Goal: Task Accomplishment & Management: Manage account settings

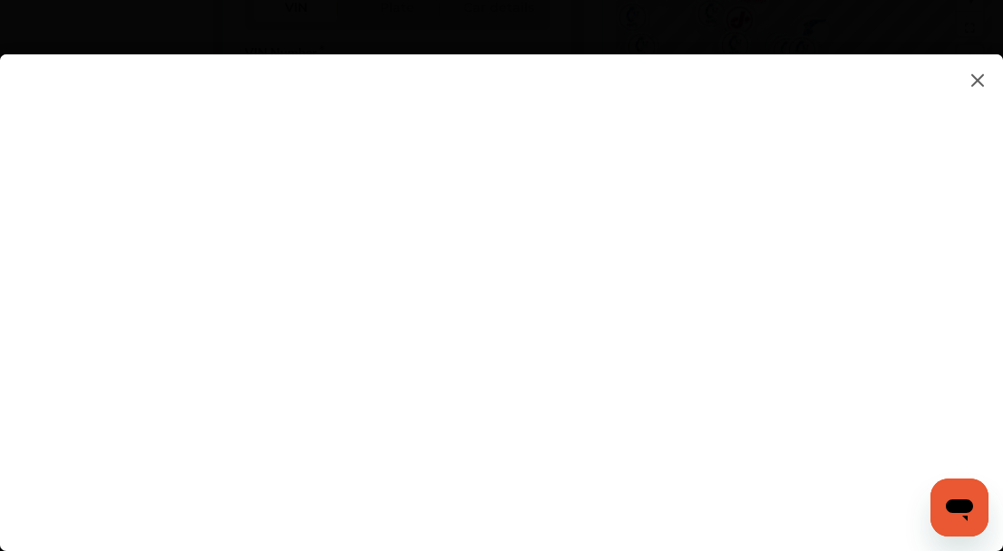
scroll to position [674, 0]
click at [921, 257] on flutter-view at bounding box center [501, 284] width 1003 height 460
click at [444, 189] on flutter-view at bounding box center [501, 284] width 1003 height 460
click at [694, 402] on flutter-view at bounding box center [501, 284] width 1003 height 460
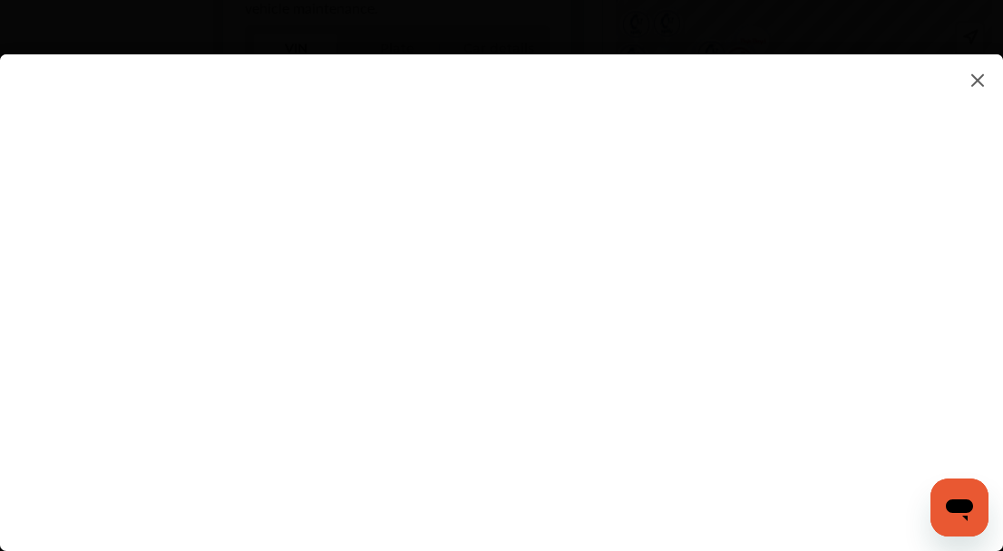
scroll to position [641, 0]
click at [693, 147] on flutter-view at bounding box center [501, 284] width 1003 height 460
click at [505, 393] on flutter-view at bounding box center [501, 284] width 1003 height 460
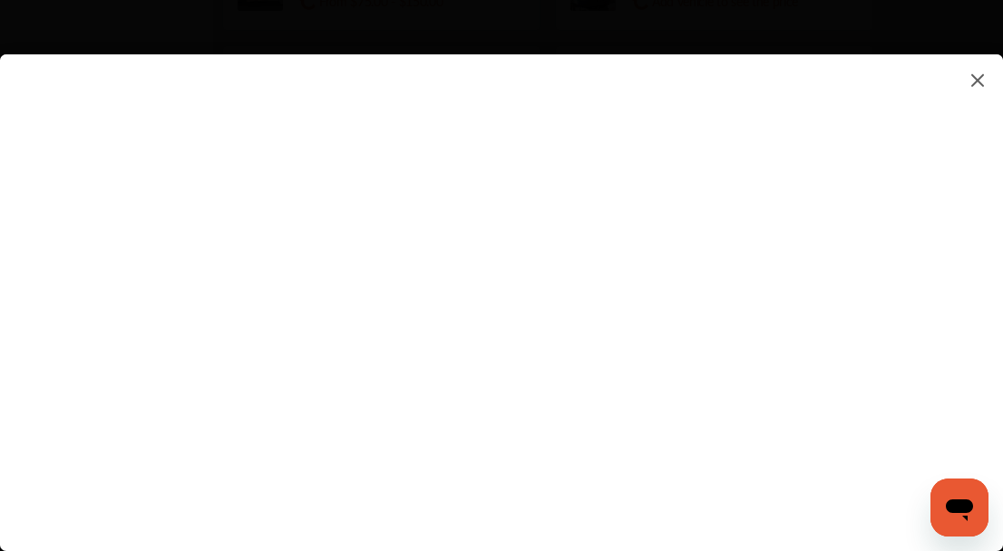
click at [970, 84] on img at bounding box center [977, 80] width 22 height 23
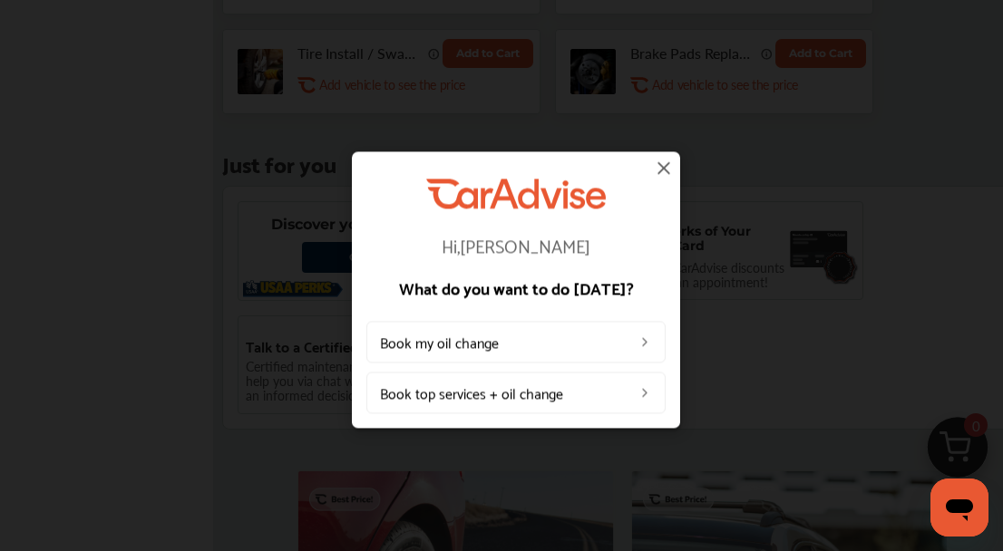
scroll to position [1246, 0]
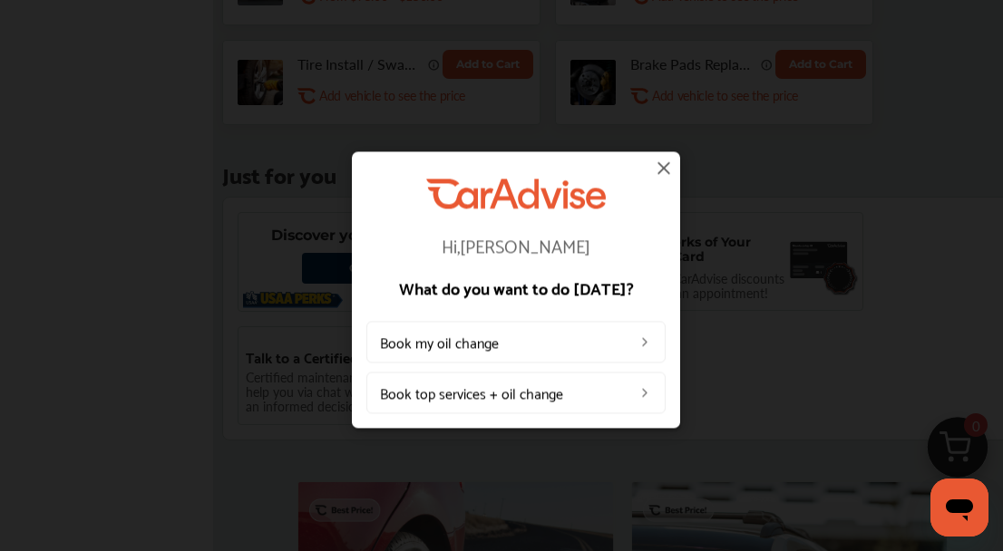
click at [639, 343] on link "Book my oil change" at bounding box center [515, 343] width 299 height 42
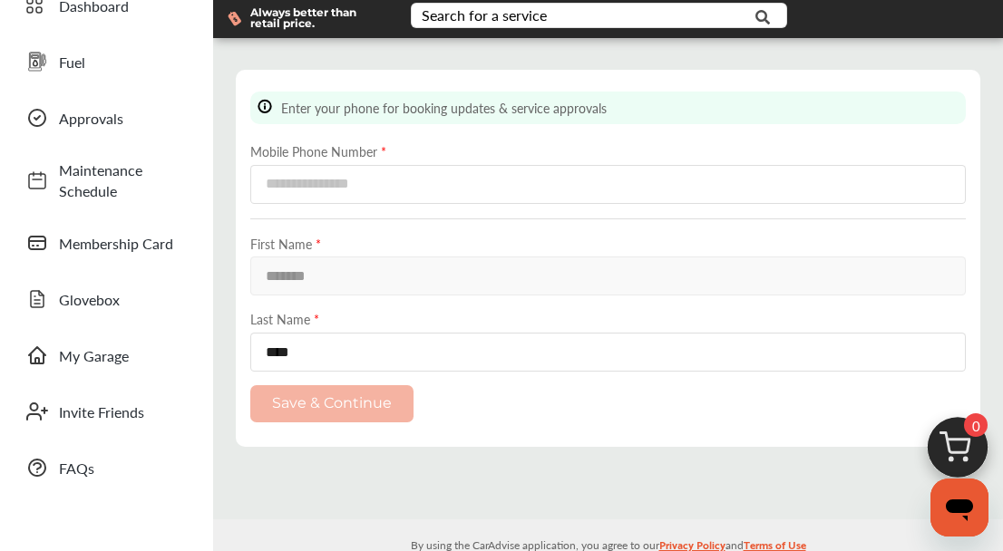
scroll to position [67, 0]
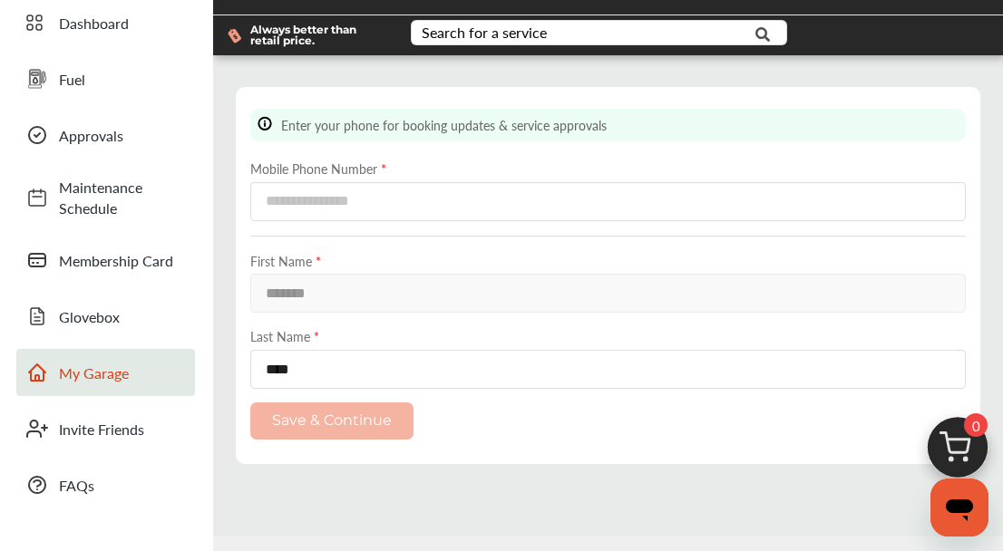
click at [93, 373] on span "My Garage" at bounding box center [122, 373] width 127 height 21
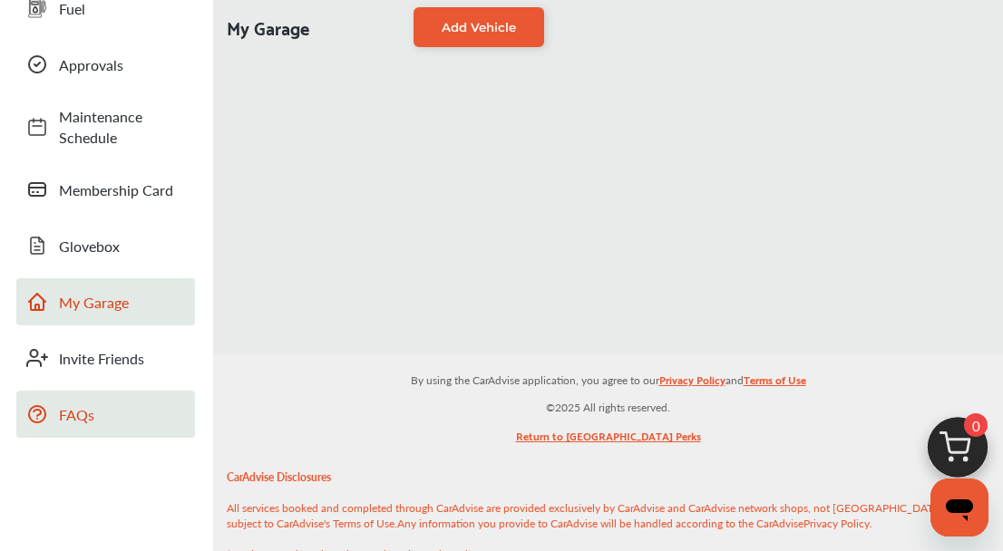
scroll to position [140, 0]
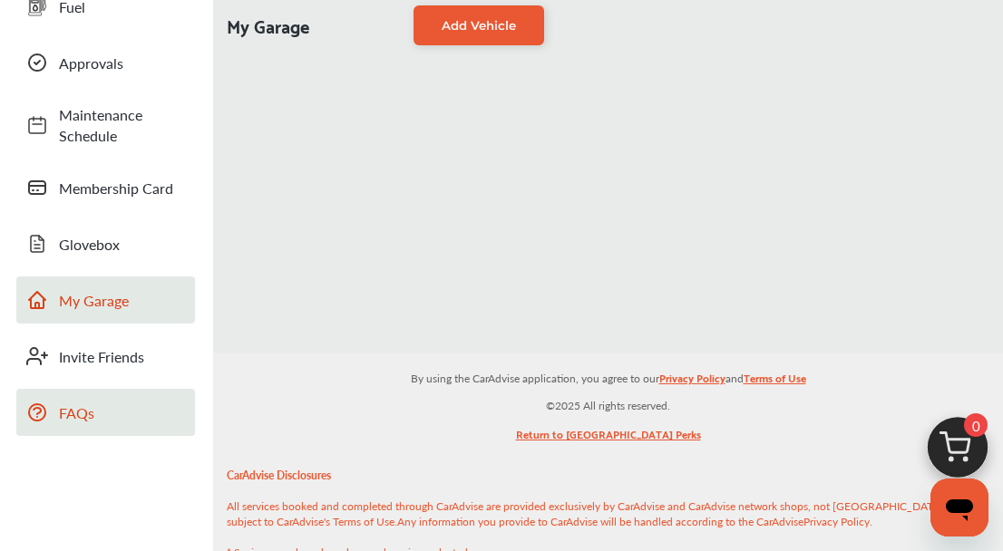
click at [69, 412] on span "FAQs" at bounding box center [122, 412] width 127 height 21
